Goal: Task Accomplishment & Management: Manage account settings

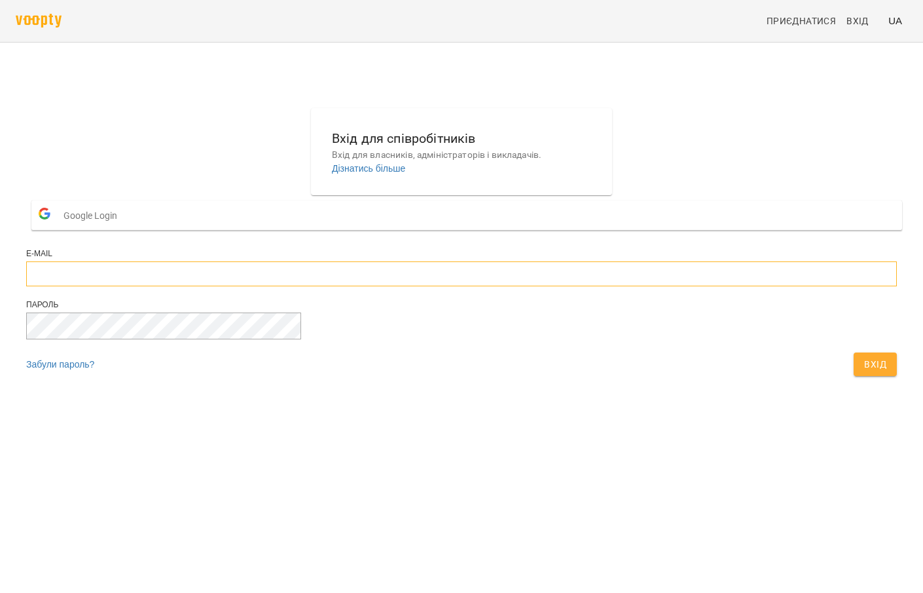
type input "**********"
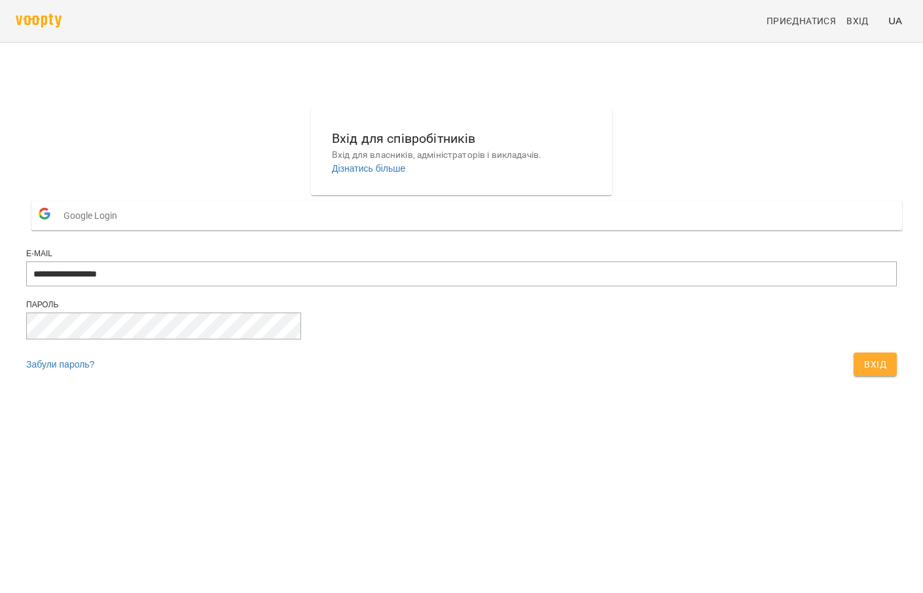
drag, startPoint x: 583, startPoint y: 391, endPoint x: 577, endPoint y: 397, distance: 8.3
click at [609, 372] on span "Вхід" at bounding box center [875, 364] width 22 height 16
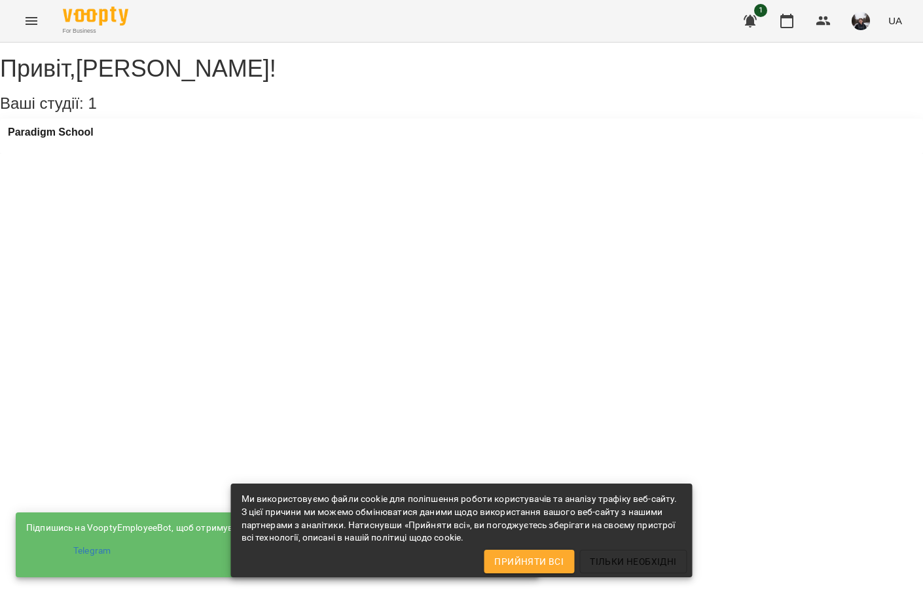
click at [552, 569] on button "Прийняти всі" at bounding box center [529, 561] width 90 height 24
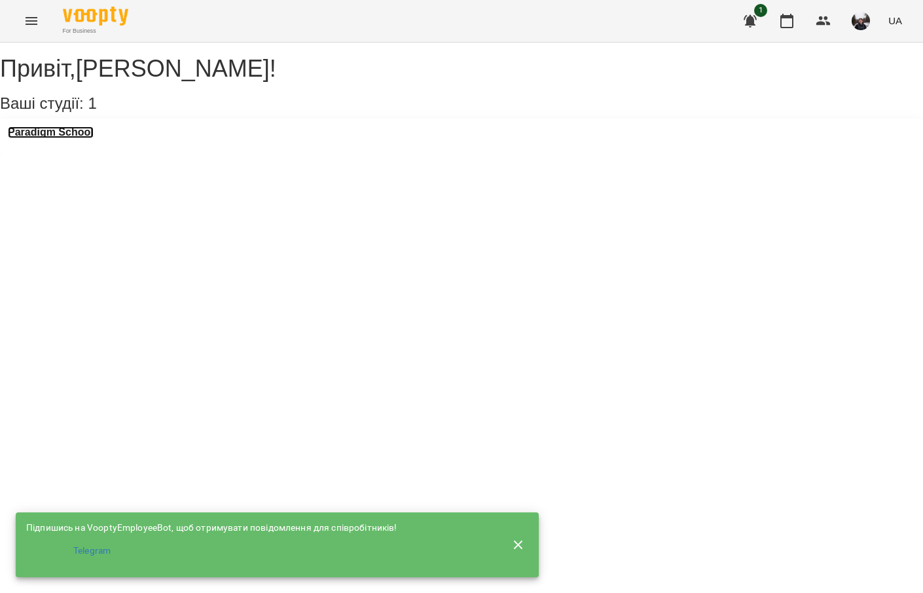
click at [33, 138] on h3 "Paradigm School" at bounding box center [51, 132] width 86 height 12
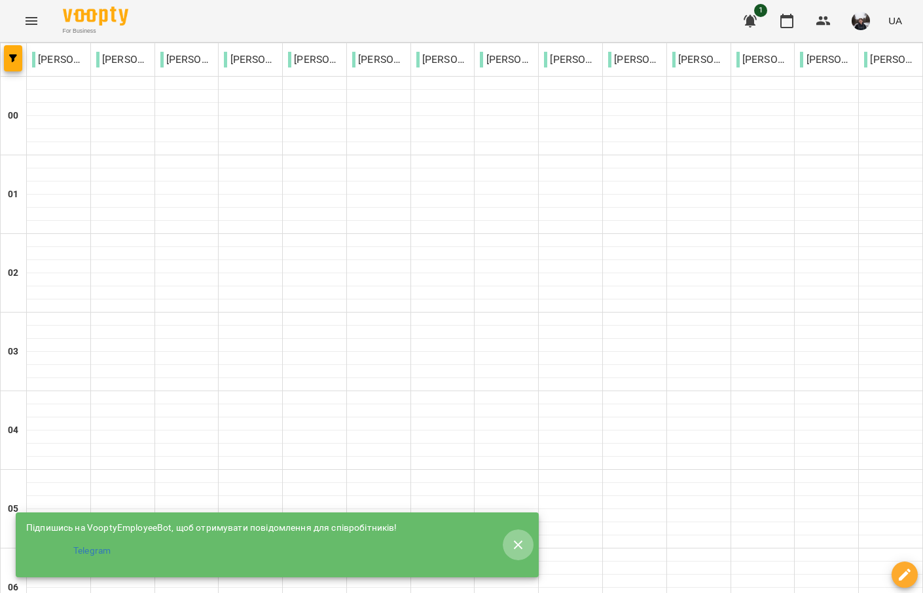
click at [503, 537] on button "button" at bounding box center [518, 544] width 31 height 31
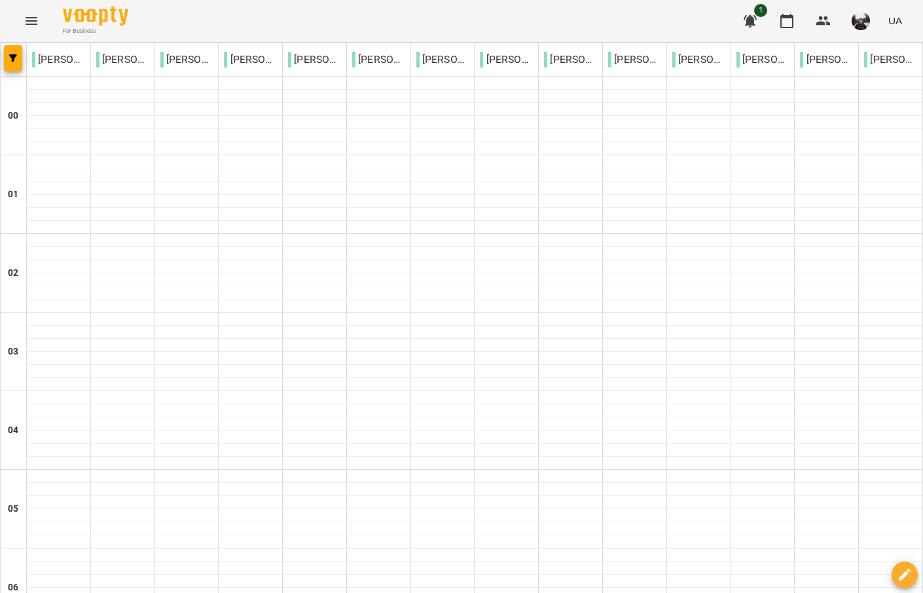
scroll to position [1339, 0]
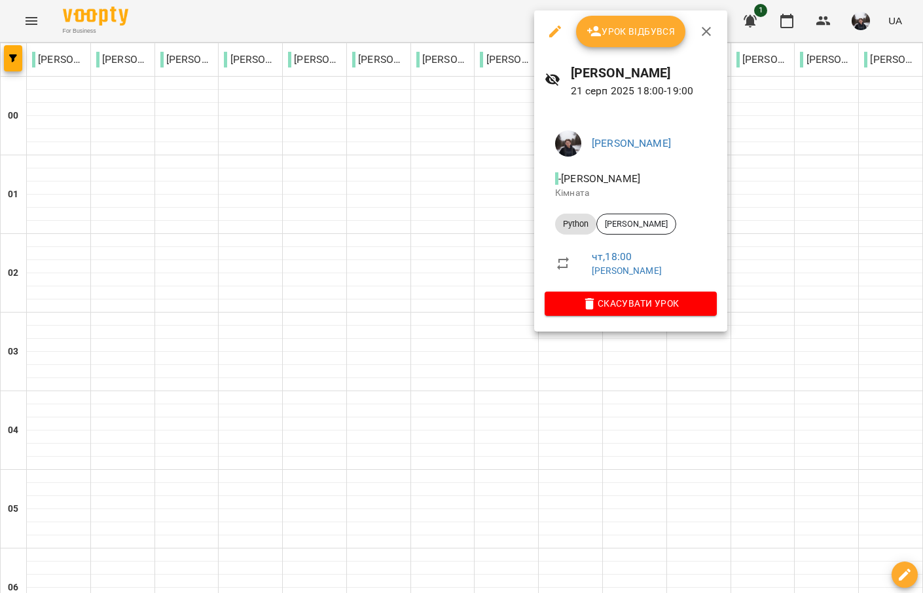
click at [640, 35] on span "Урок відбувся" at bounding box center [631, 32] width 89 height 16
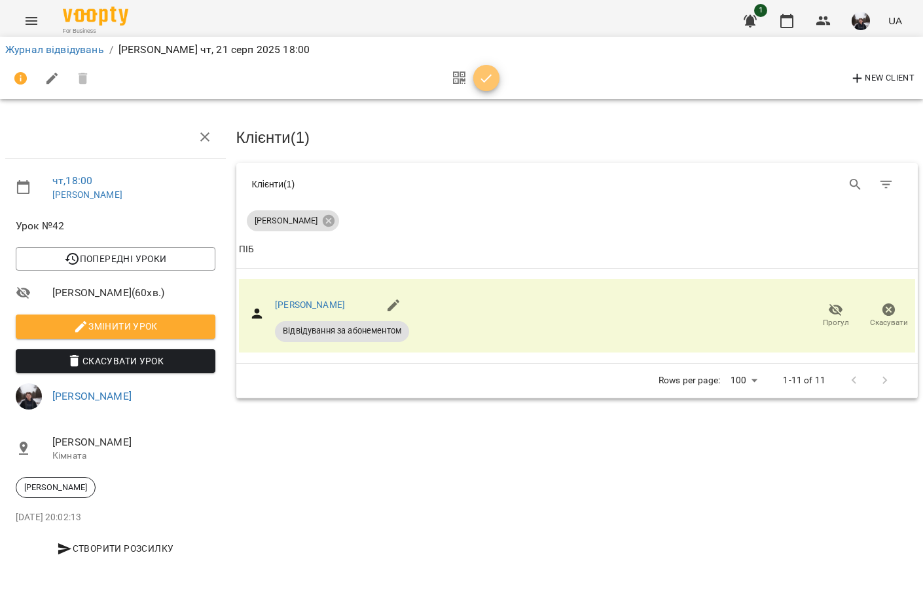
click at [479, 81] on icon "button" at bounding box center [487, 79] width 16 height 16
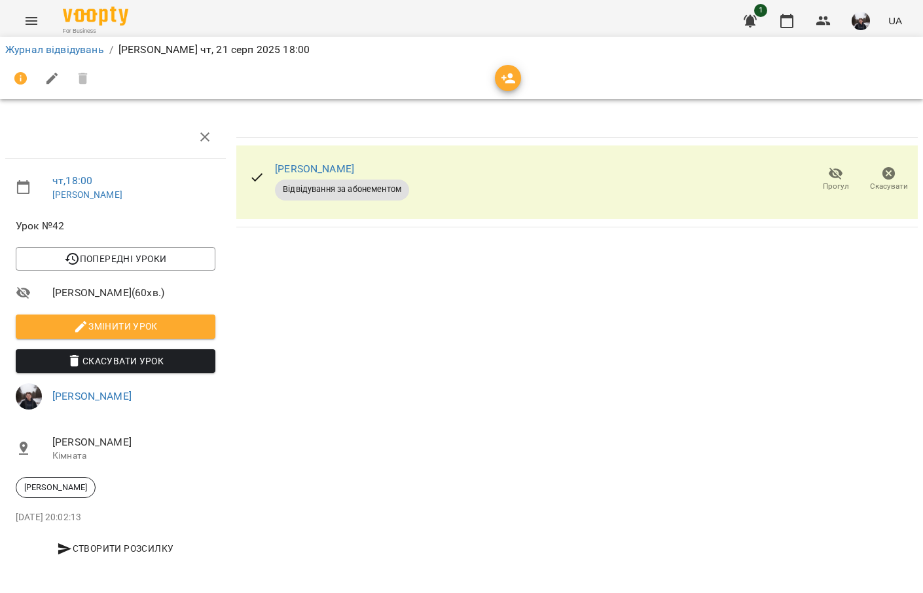
click at [79, 39] on div "Журнал відвідувань / [PERSON_NAME][DATE] 18:00" at bounding box center [462, 49] width 918 height 21
click at [78, 45] on link "Журнал відвідувань" at bounding box center [54, 49] width 99 height 12
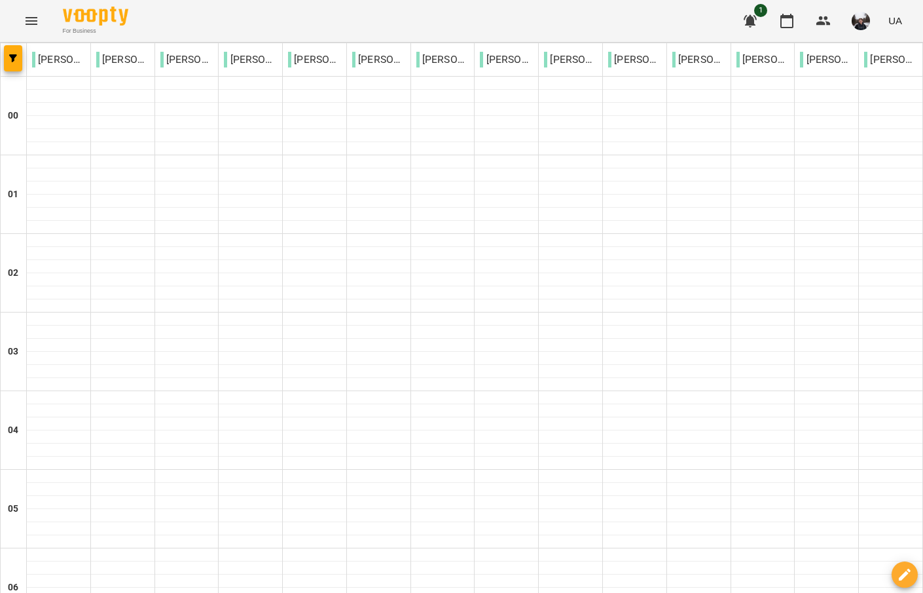
scroll to position [1457, 0]
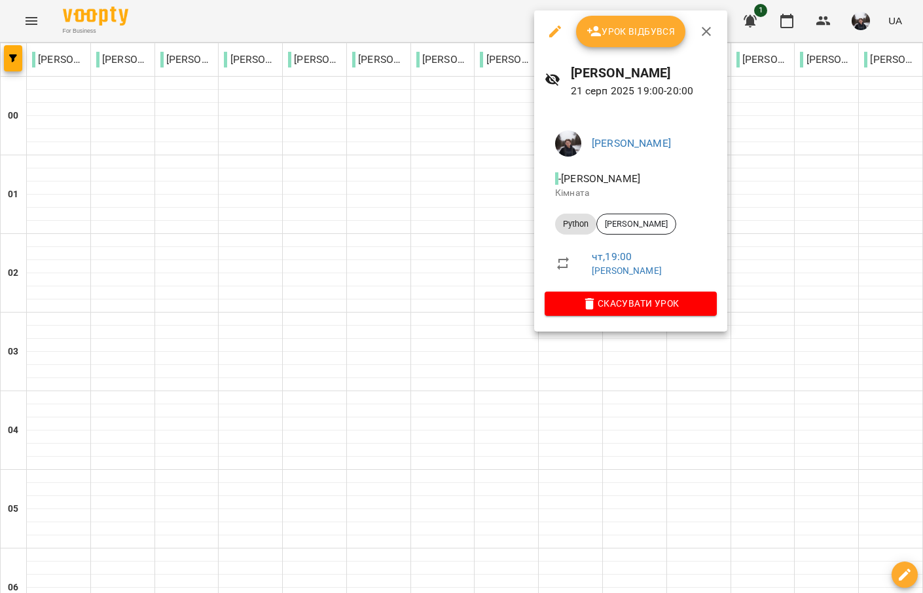
click at [666, 22] on button "Урок відбувся" at bounding box center [631, 31] width 110 height 31
click at [652, 26] on span "Урок відбувся" at bounding box center [631, 32] width 89 height 16
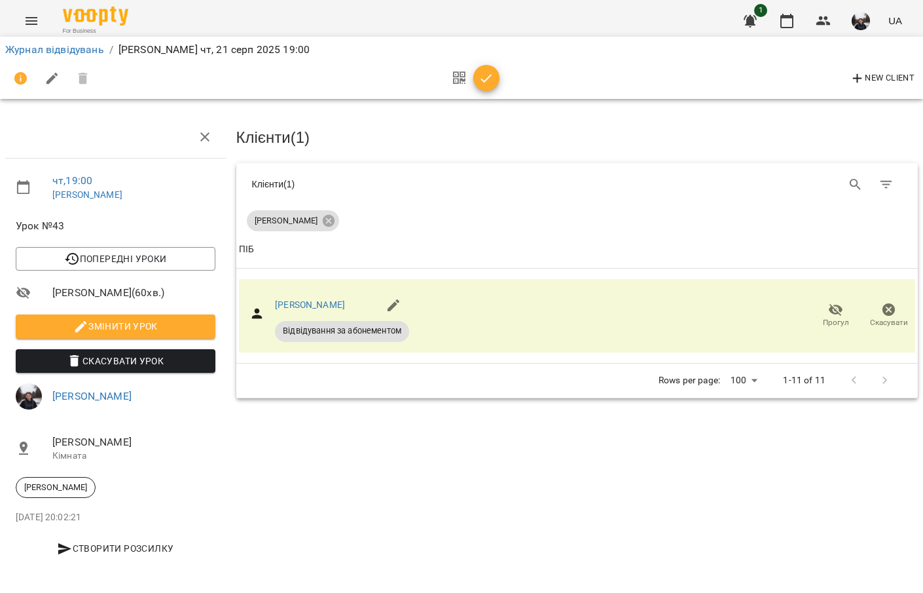
drag, startPoint x: 495, startPoint y: 72, endPoint x: 486, endPoint y: 72, distance: 8.5
click at [494, 72] on span "button" at bounding box center [486, 79] width 26 height 16
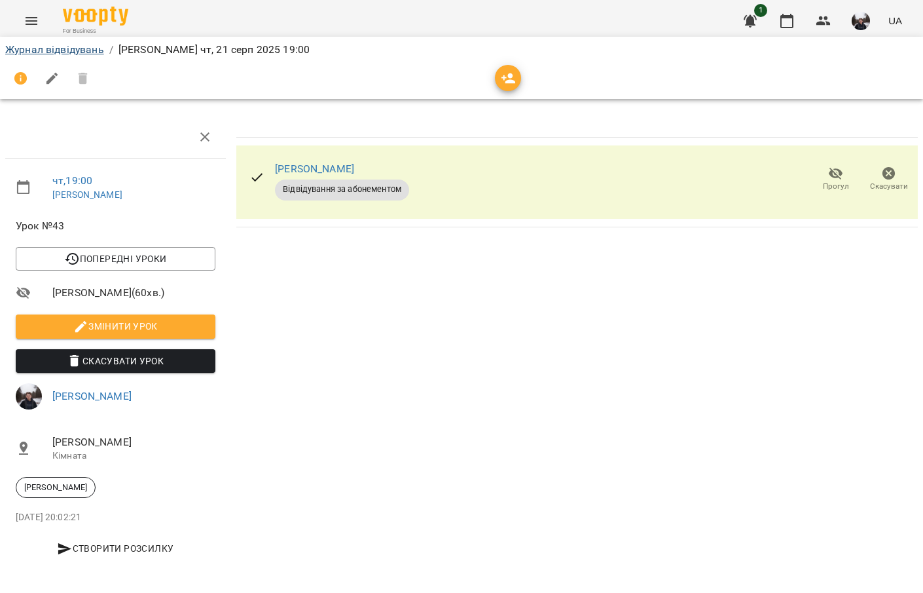
click at [37, 41] on div "Журнал відвідувань / [PERSON_NAME][DATE] 19:00" at bounding box center [462, 49] width 918 height 21
click at [38, 47] on link "Журнал відвідувань" at bounding box center [54, 49] width 99 height 12
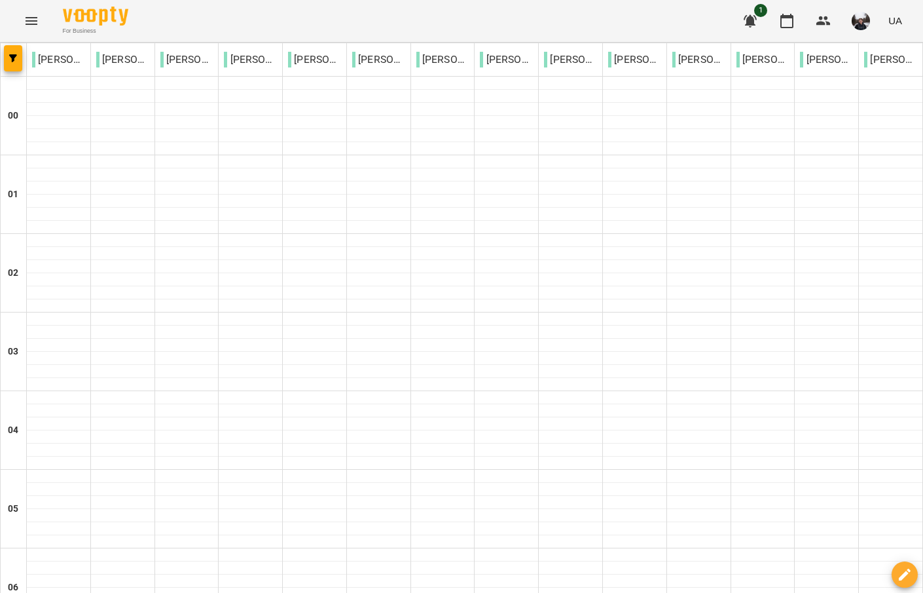
scroll to position [1457, 0]
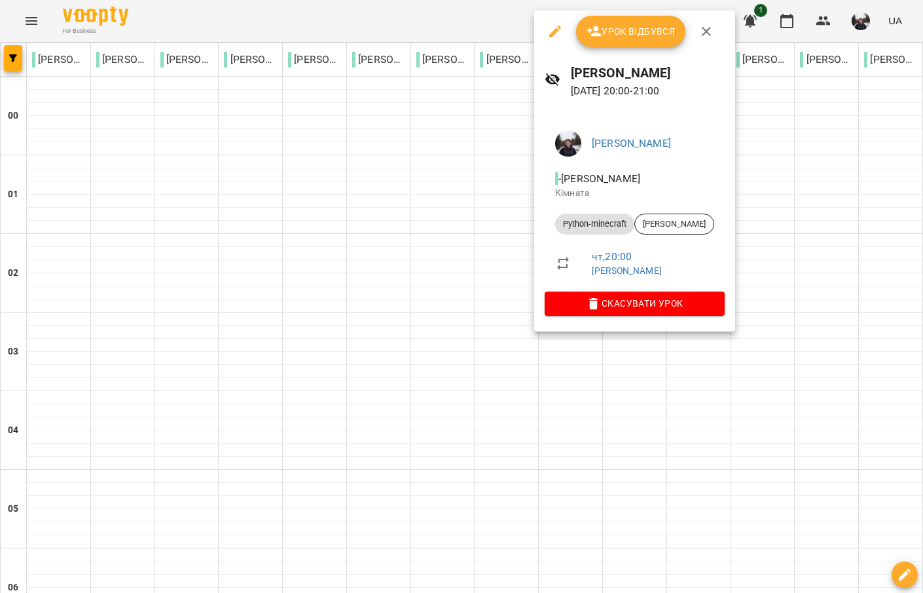
click at [610, 34] on span "Урок відбувся" at bounding box center [631, 32] width 89 height 16
click at [601, 38] on span "Урок відбувся" at bounding box center [631, 32] width 89 height 16
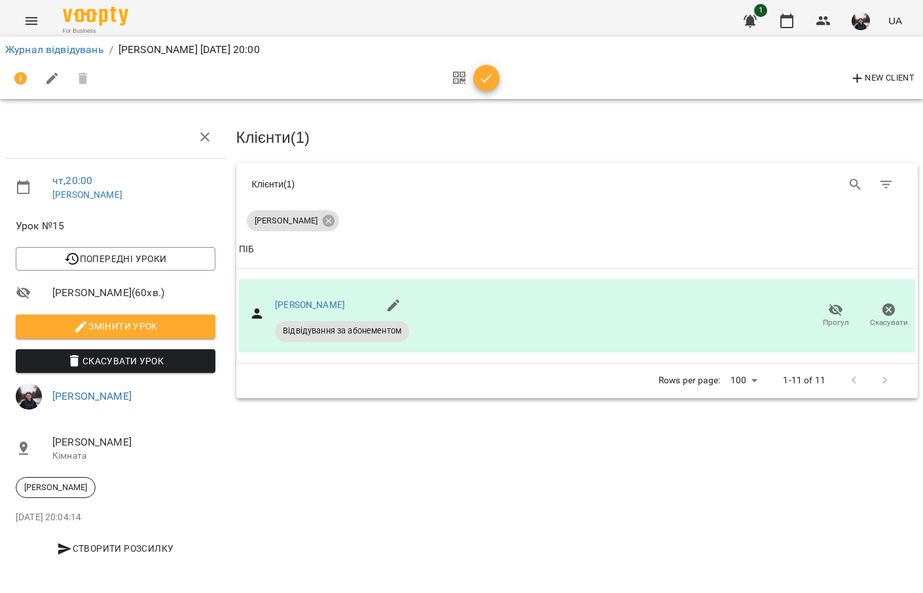
click at [484, 71] on icon "button" at bounding box center [487, 79] width 16 height 16
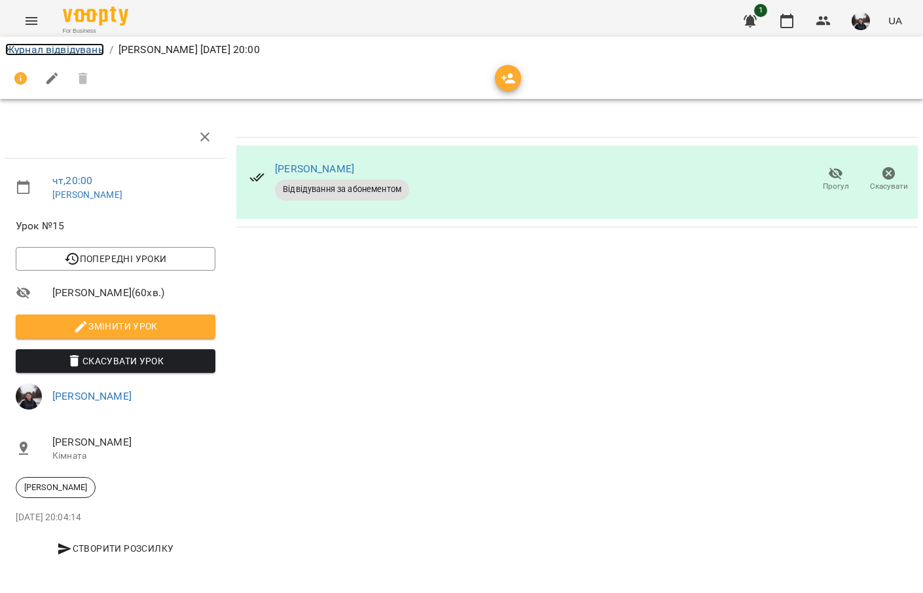
click at [53, 45] on link "Журнал відвідувань" at bounding box center [54, 49] width 99 height 12
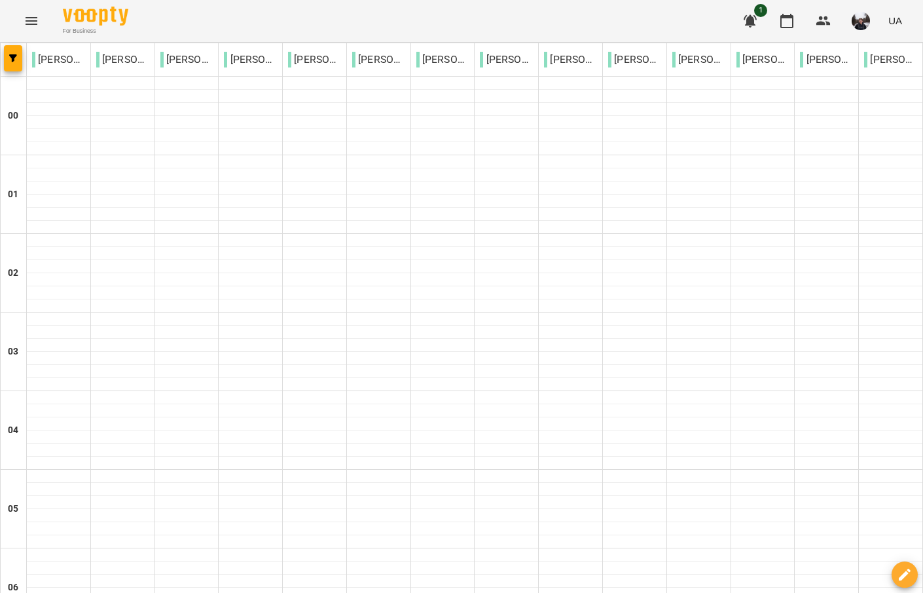
scroll to position [1457, 0]
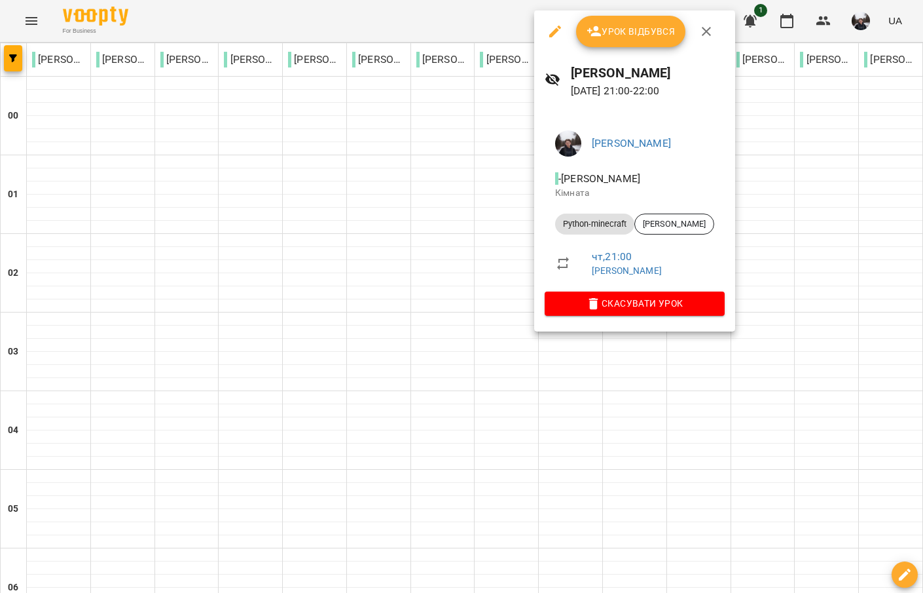
click at [644, 29] on span "Урок відбувся" at bounding box center [631, 32] width 89 height 16
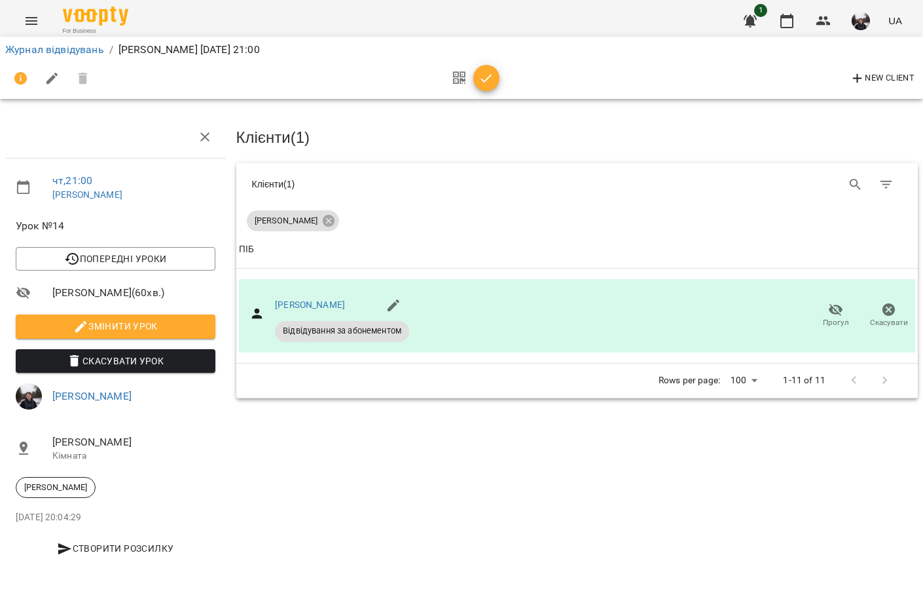
click at [481, 77] on icon "button" at bounding box center [487, 79] width 16 height 16
